Goal: Navigation & Orientation: Find specific page/section

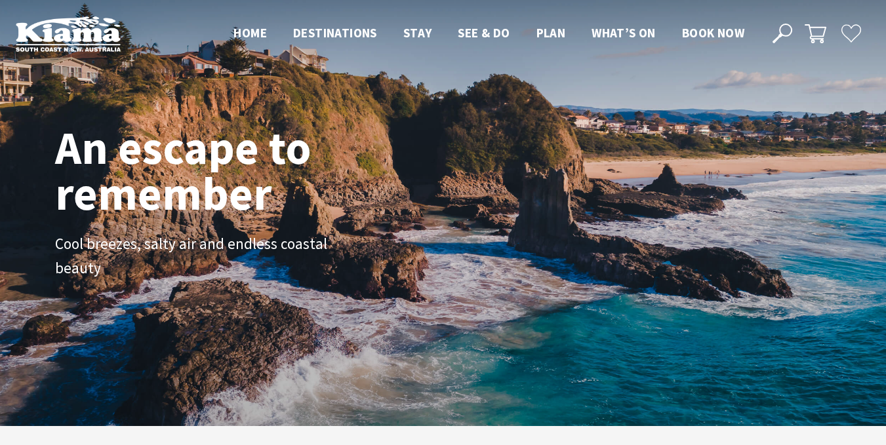
click at [70, 41] on img at bounding box center [68, 34] width 105 height 36
click at [252, 33] on span "Home" at bounding box center [250, 33] width 33 height 16
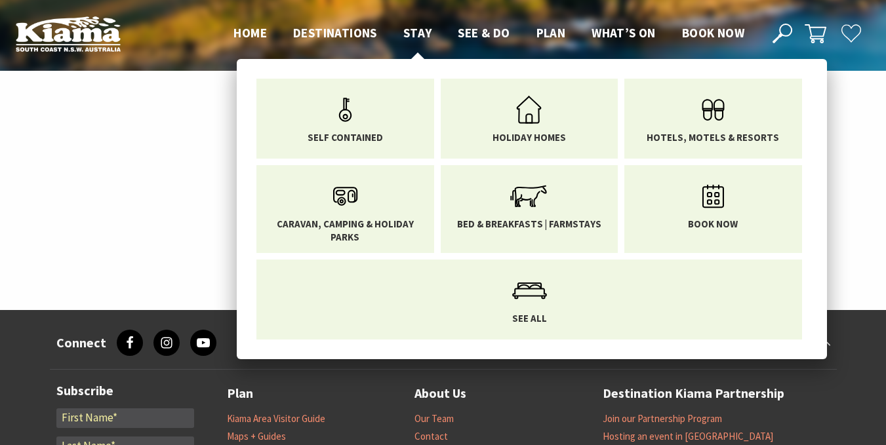
click at [418, 32] on span "Stay" at bounding box center [417, 33] width 29 height 16
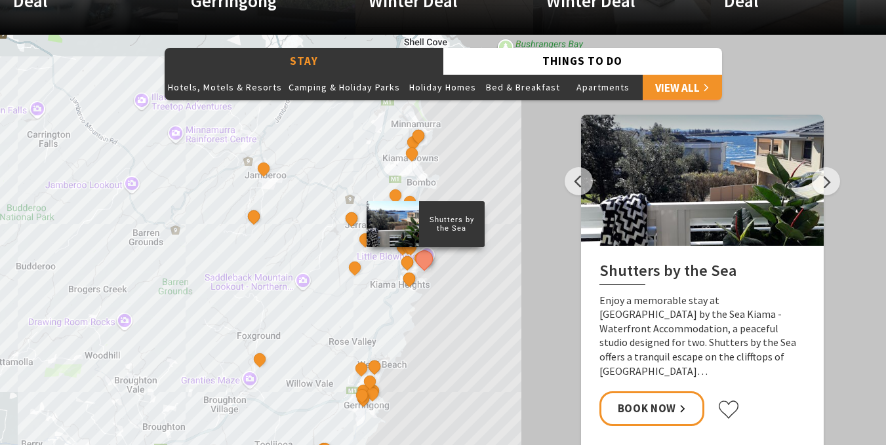
scroll to position [1090, 0]
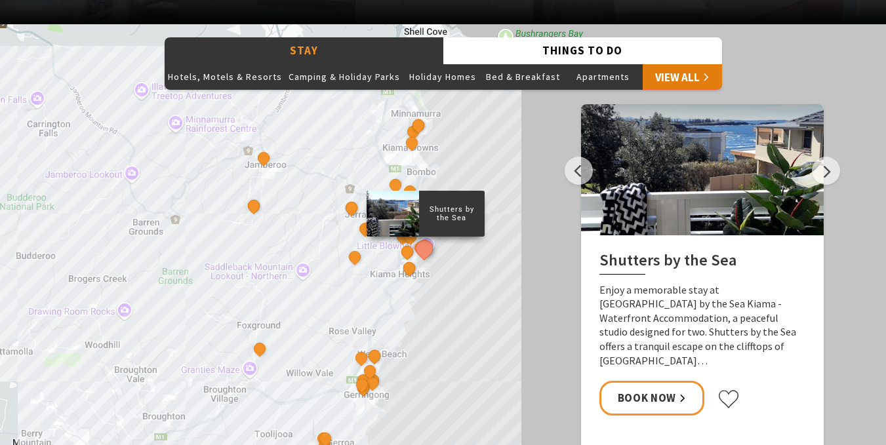
click at [701, 81] on link "View All" at bounding box center [682, 77] width 79 height 26
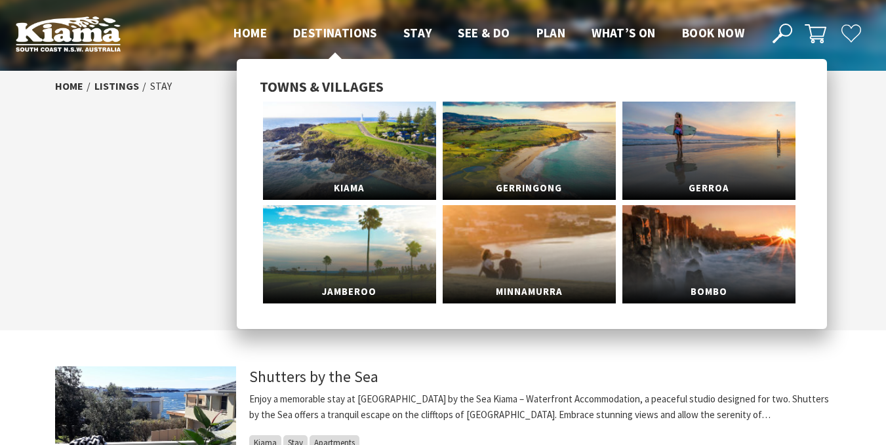
click at [362, 33] on span "Destinations" at bounding box center [335, 33] width 84 height 16
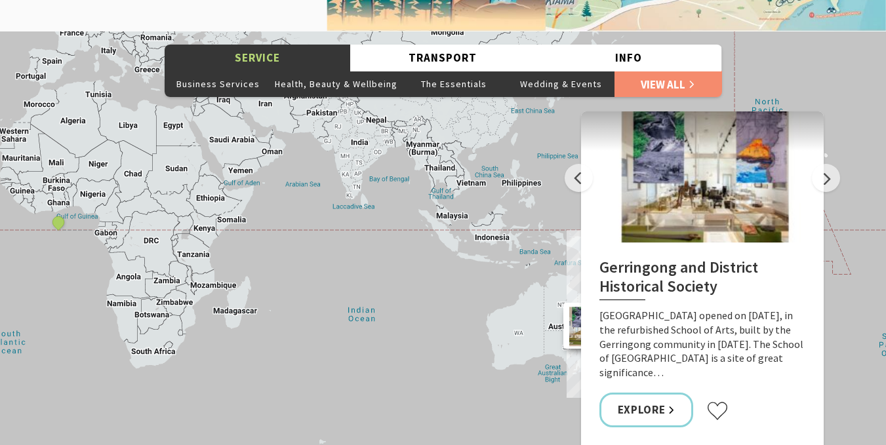
scroll to position [1835, 0]
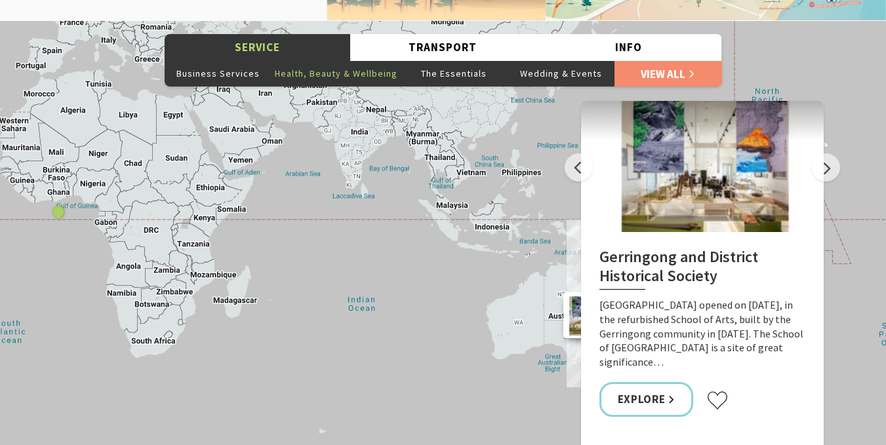
click at [339, 87] on button "Health, Beauty & Wellbeing" at bounding box center [336, 73] width 129 height 26
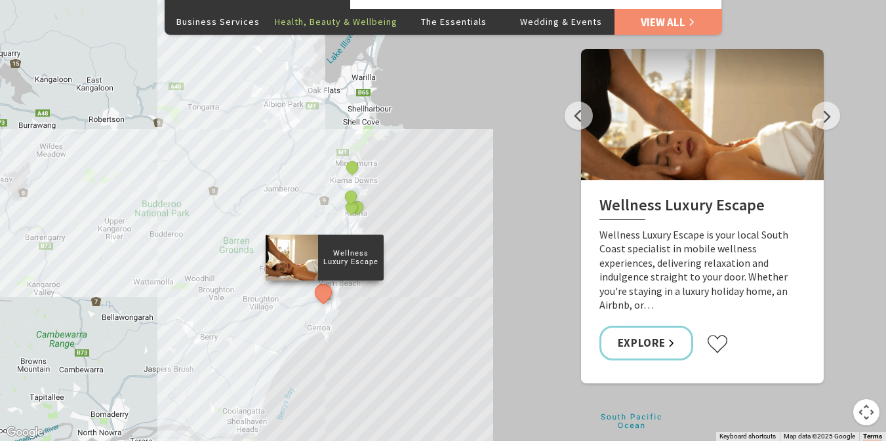
scroll to position [1882, 0]
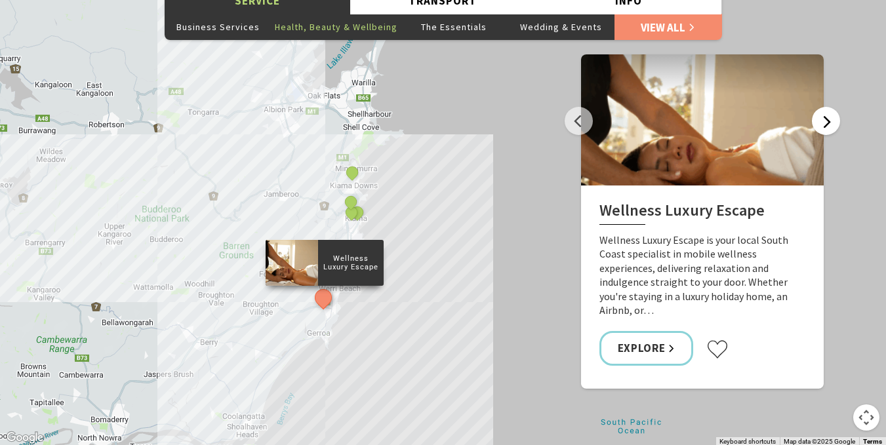
click at [830, 134] on button "Next" at bounding box center [826, 121] width 28 height 28
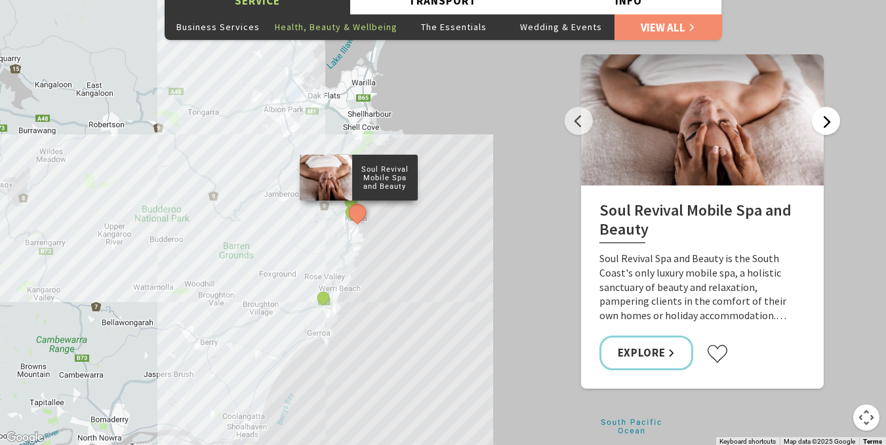
click at [830, 134] on button "Next" at bounding box center [826, 121] width 28 height 28
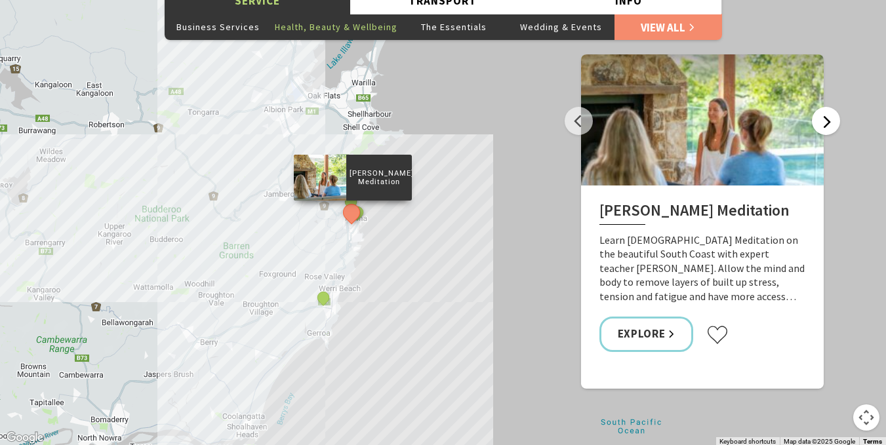
click at [830, 134] on button "Next" at bounding box center [826, 121] width 28 height 28
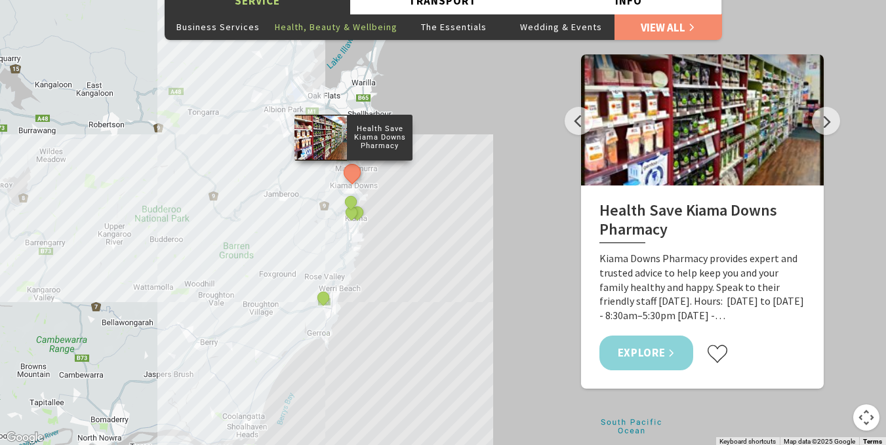
click at [666, 367] on link "Explore" at bounding box center [647, 353] width 94 height 35
click at [226, 40] on button "Business Services" at bounding box center [218, 27] width 107 height 26
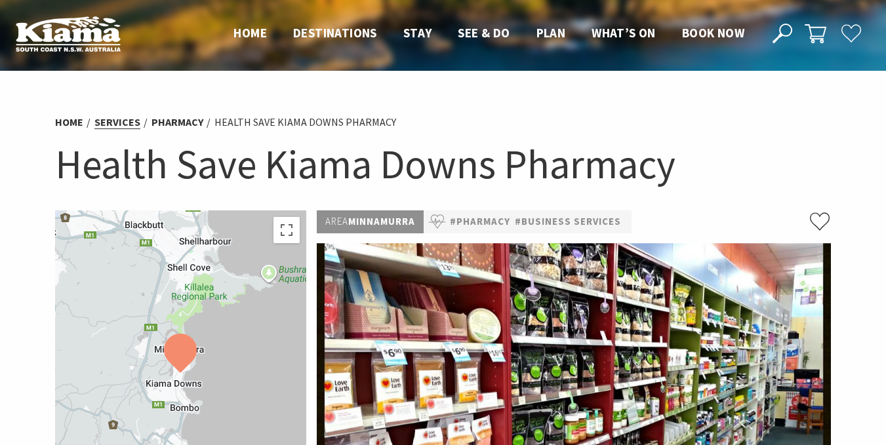
click at [118, 120] on link "Services" at bounding box center [117, 122] width 46 height 14
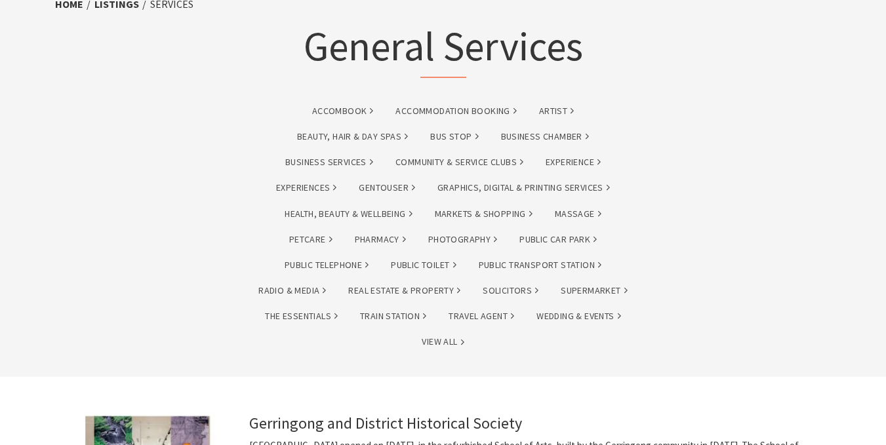
scroll to position [89, 0]
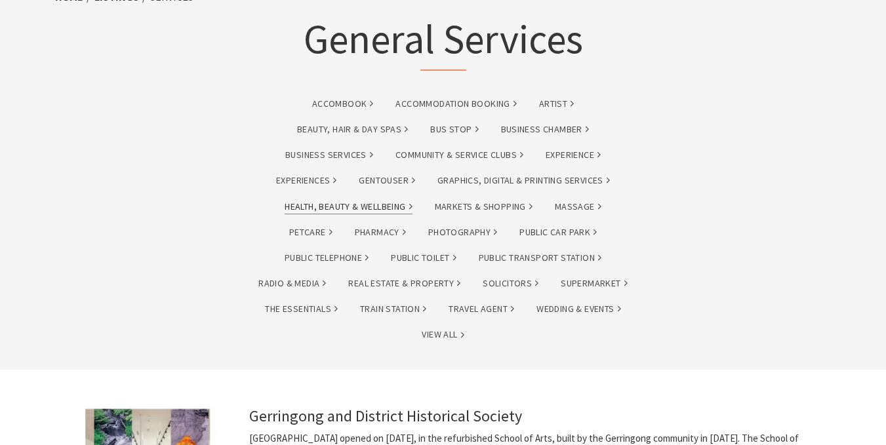
click at [359, 205] on link "Health, Beauty & Wellbeing" at bounding box center [348, 206] width 127 height 15
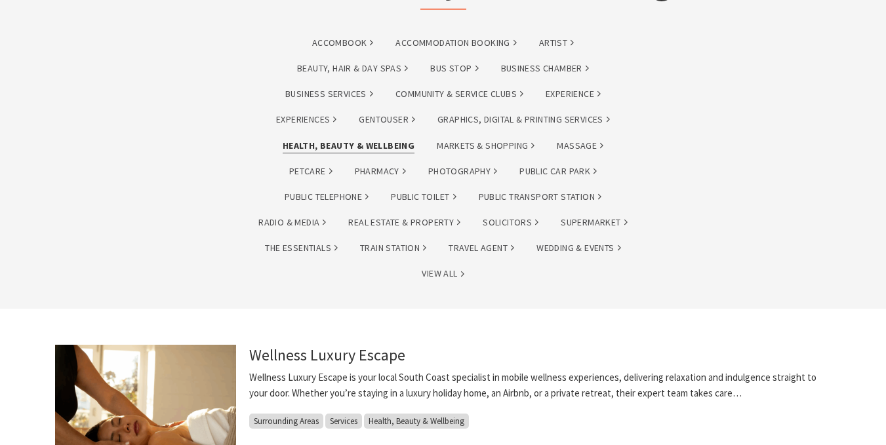
scroll to position [199, 0]
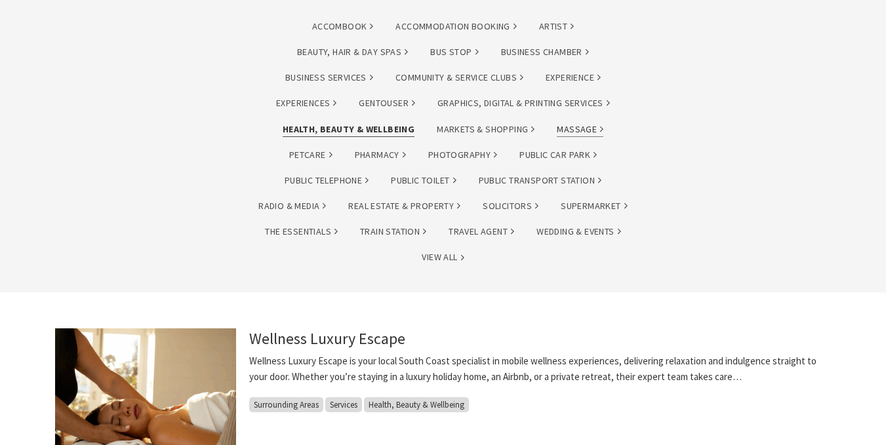
click at [582, 132] on link "Massage" at bounding box center [580, 129] width 47 height 15
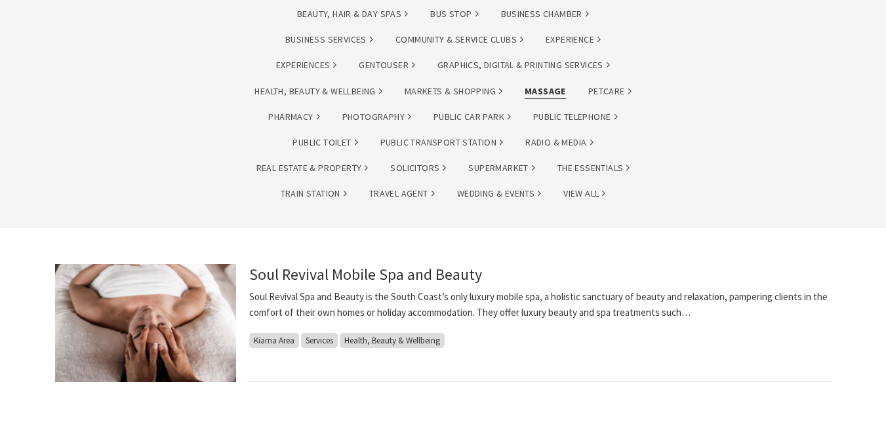
scroll to position [281, 0]
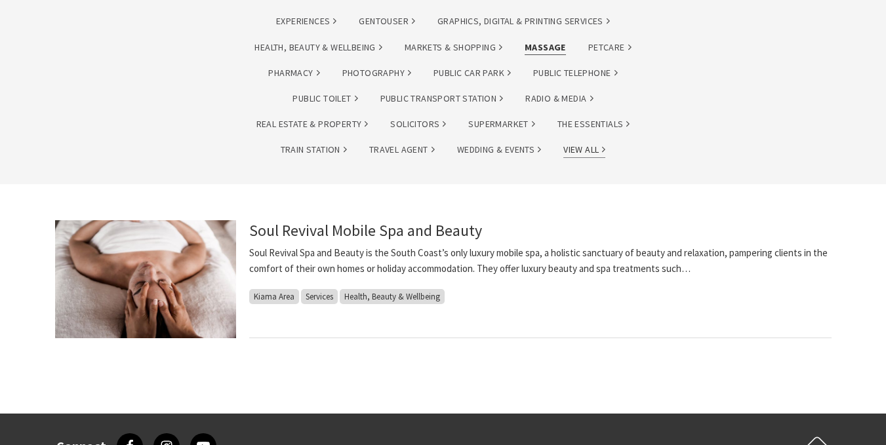
click at [563, 157] on link "View All" at bounding box center [584, 149] width 42 height 15
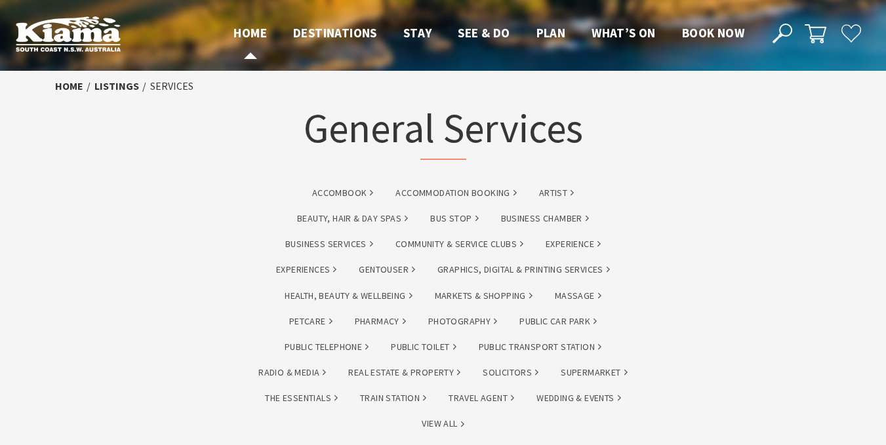
click at [258, 32] on span "Home" at bounding box center [250, 33] width 33 height 16
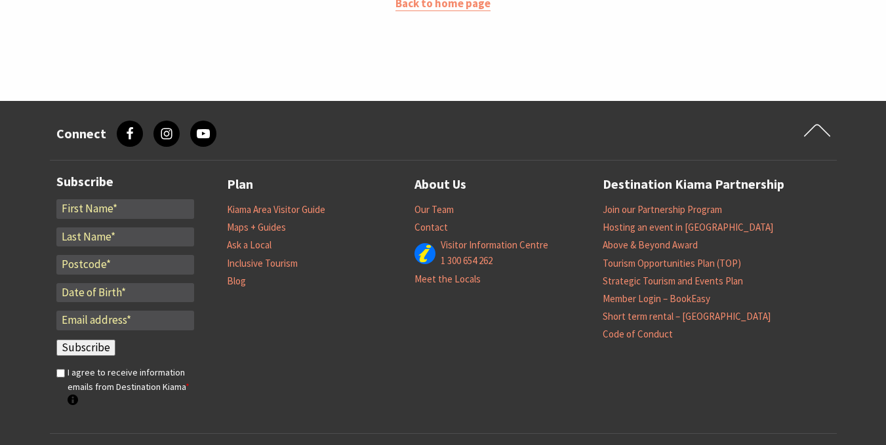
scroll to position [210, 0]
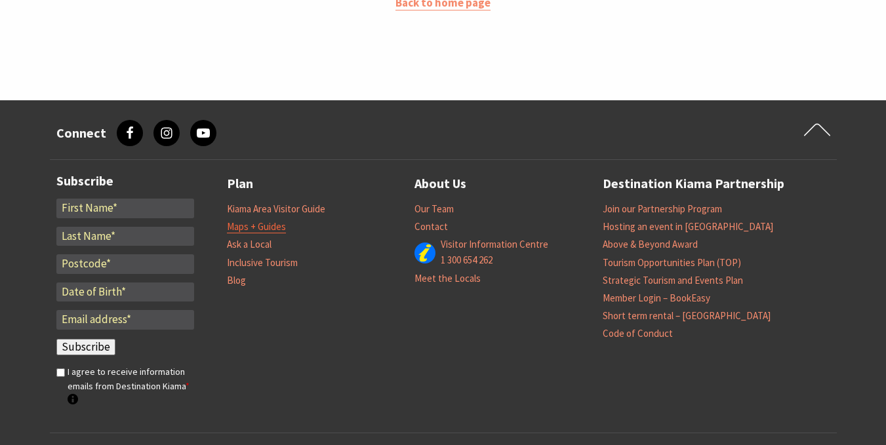
click at [255, 228] on link "Maps + Guides" at bounding box center [256, 226] width 59 height 13
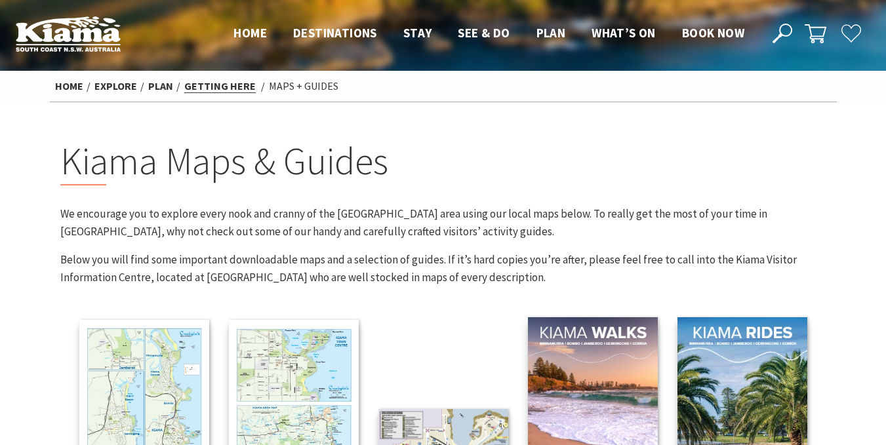
click at [225, 87] on link "Getting Here" at bounding box center [219, 86] width 71 height 14
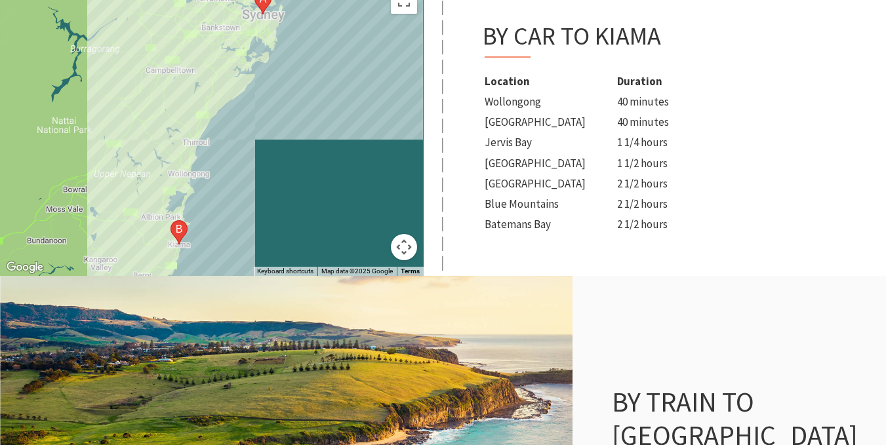
scroll to position [554, 0]
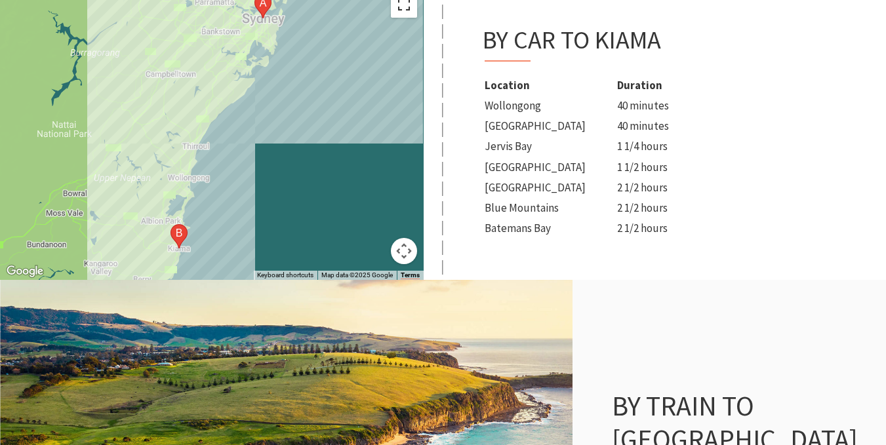
click at [409, 8] on button "Toggle fullscreen view" at bounding box center [404, 4] width 26 height 26
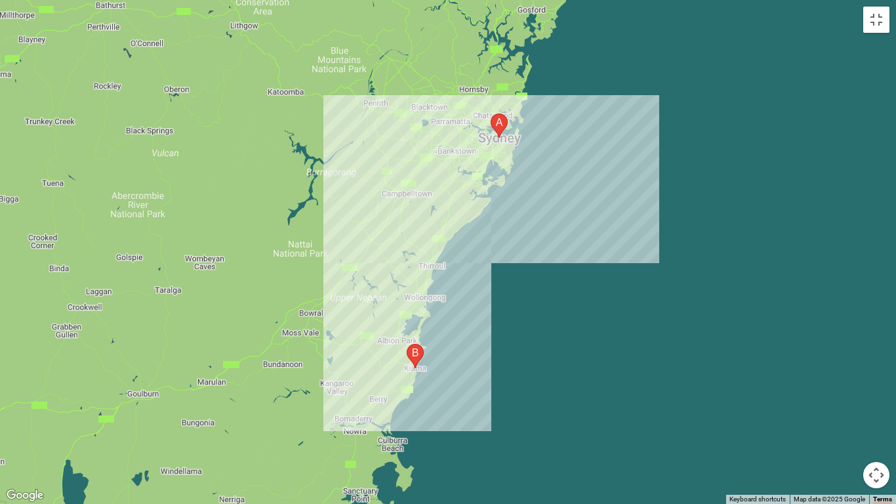
click at [477, 92] on div at bounding box center [448, 252] width 896 height 504
click at [473, 92] on div at bounding box center [448, 252] width 896 height 504
click at [879, 16] on button "Toggle fullscreen view" at bounding box center [876, 20] width 26 height 26
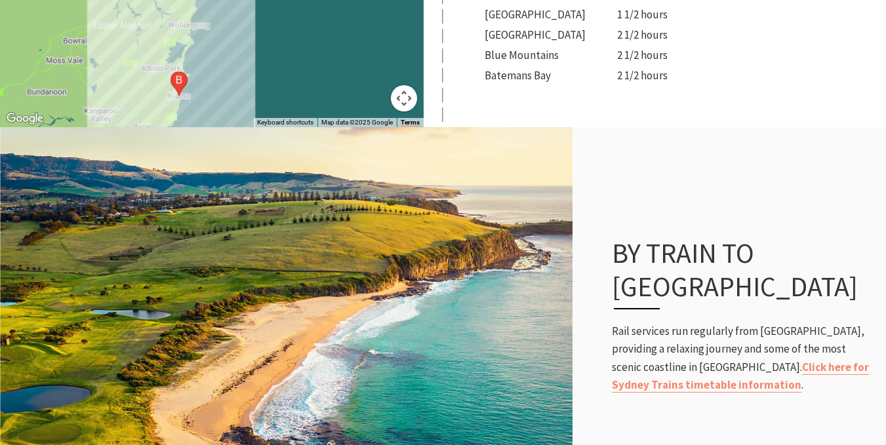
scroll to position [699, 0]
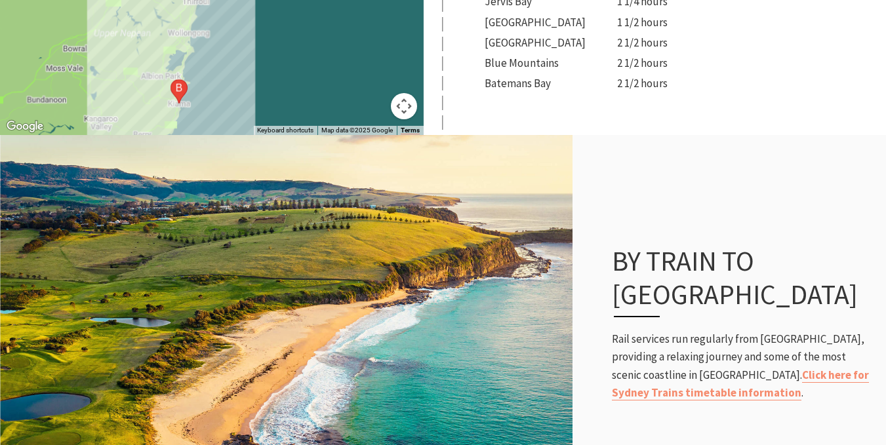
click at [403, 112] on button "Map camera controls" at bounding box center [404, 106] width 26 height 26
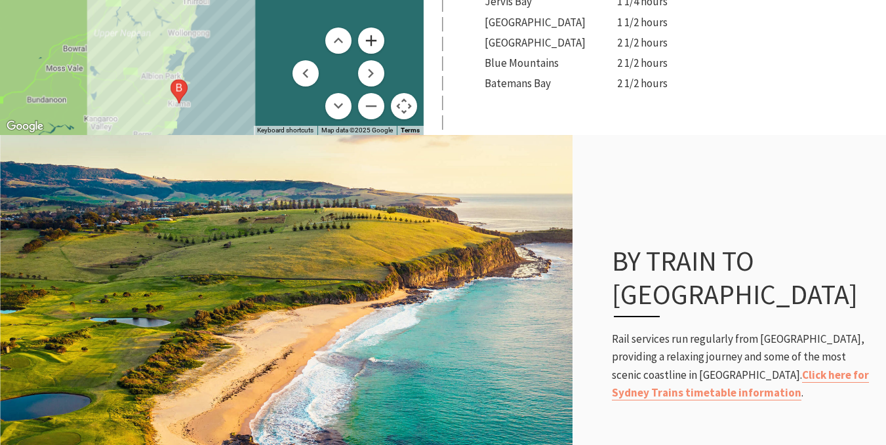
click at [371, 43] on button "Zoom in" at bounding box center [371, 41] width 26 height 26
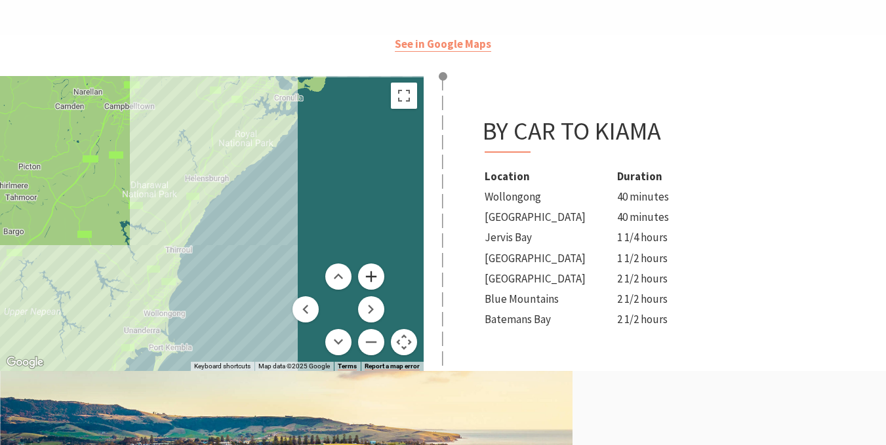
scroll to position [466, 0]
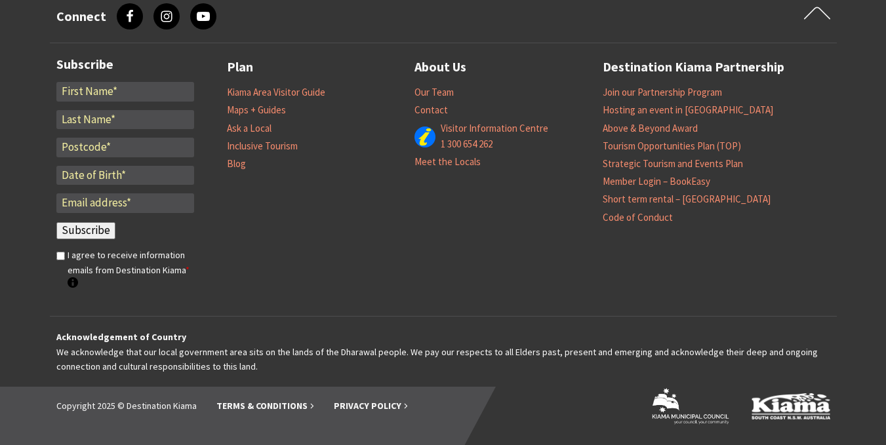
scroll to position [1959, 0]
